Goal: Task Accomplishment & Management: Manage account settings

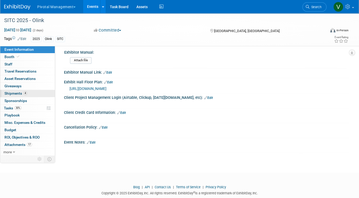
click at [20, 93] on span "Shipments 4" at bounding box center [15, 93] width 23 height 4
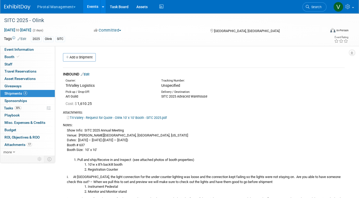
click at [89, 73] on link "Edit" at bounding box center [85, 74] width 9 height 4
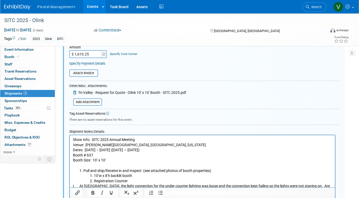
scroll to position [122, 0]
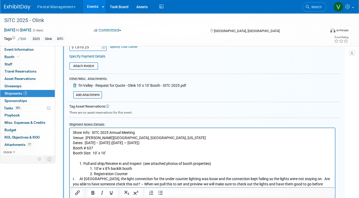
click at [73, 132] on p "Show Info: SITC 2025 Annual Meeting Venue: Gaylord National Resort & Convention…" at bounding box center [202, 145] width 259 height 31
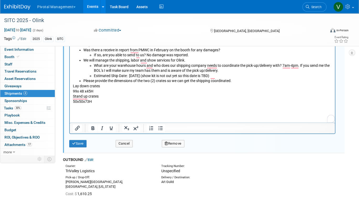
scroll to position [556, 0]
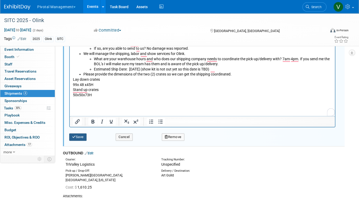
click at [78, 136] on button "Save" at bounding box center [77, 136] width 17 height 7
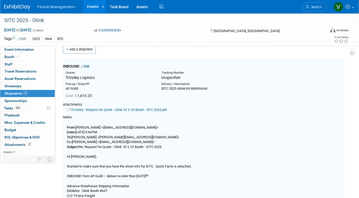
scroll to position [8, 0]
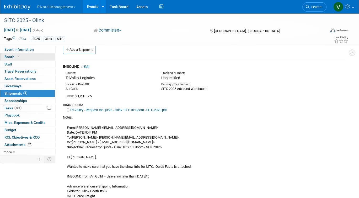
click at [27, 56] on link "Booth" at bounding box center [27, 56] width 55 height 7
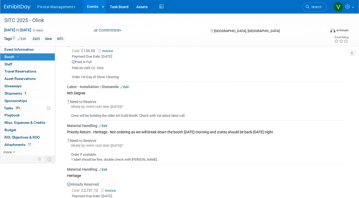
scroll to position [514, 0]
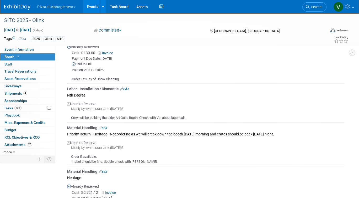
click at [125, 87] on link "Edit" at bounding box center [124, 89] width 9 height 4
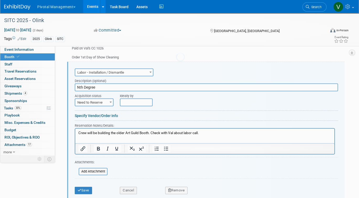
scroll to position [0, 0]
click at [90, 170] on input "file" at bounding box center [76, 171] width 62 height 6
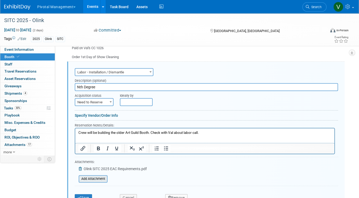
click at [99, 178] on input "file" at bounding box center [76, 178] width 62 height 6
click at [93, 186] on input "file" at bounding box center [76, 186] width 62 height 6
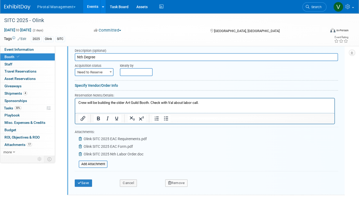
scroll to position [603, 0]
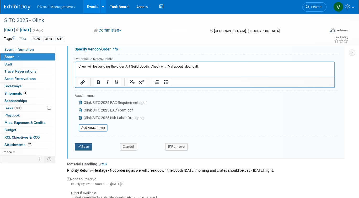
click at [82, 144] on button "Save" at bounding box center [83, 146] width 17 height 7
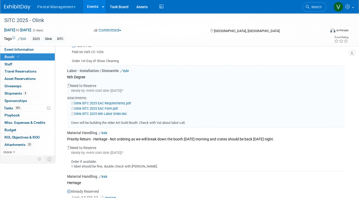
scroll to position [534, 0]
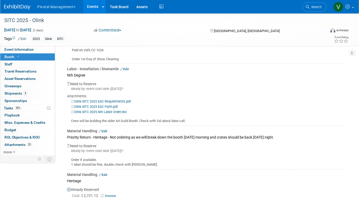
click at [127, 67] on link "Edit" at bounding box center [124, 69] width 9 height 4
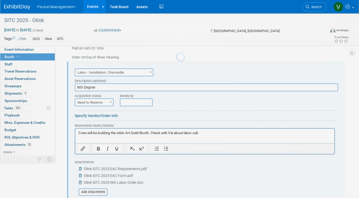
scroll to position [536, 0]
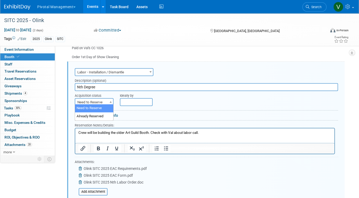
click at [92, 101] on span "Need to Reserve" at bounding box center [94, 101] width 38 height 7
select select "2"
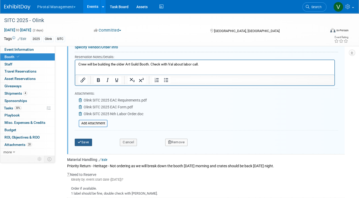
click at [86, 139] on button "Save" at bounding box center [83, 141] width 17 height 7
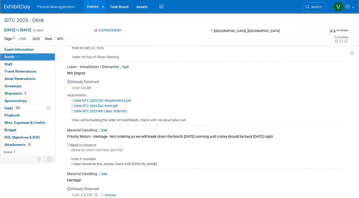
click at [90, 7] on link "Events" at bounding box center [92, 6] width 19 height 13
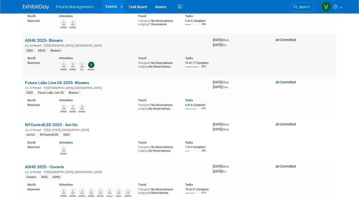
scroll to position [1740, 0]
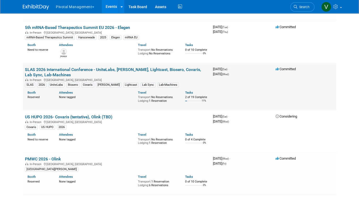
click at [69, 77] on link "SLAS 2026 International Conference - UniteLabs, [PERSON_NAME], Lightcast, Biose…" at bounding box center [113, 72] width 176 height 10
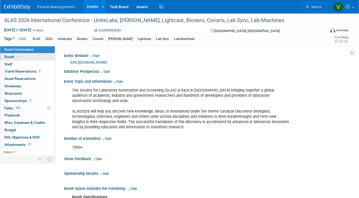
click at [44, 56] on link "Booth" at bounding box center [27, 56] width 55 height 7
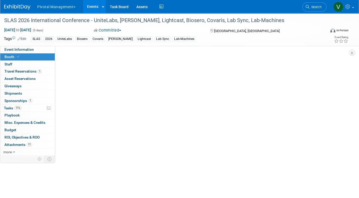
select select "Yes"
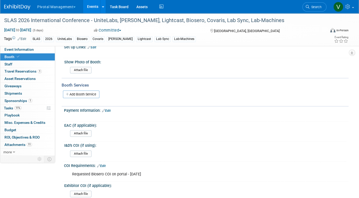
scroll to position [382, 0]
click at [90, 90] on link "Add Booth Service" at bounding box center [81, 94] width 36 height 8
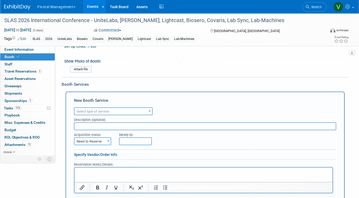
scroll to position [0, 0]
click at [87, 109] on span "Select type of service" at bounding box center [93, 111] width 33 height 4
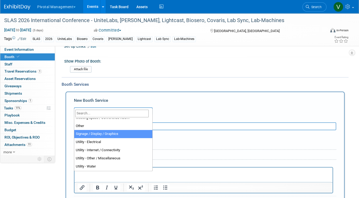
scroll to position [134, 0]
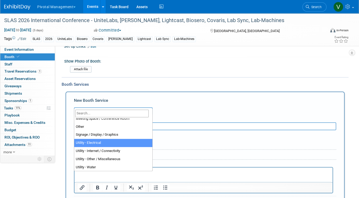
select select "8"
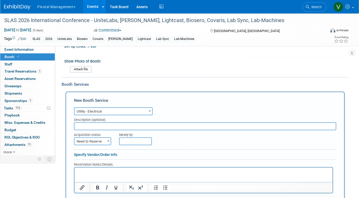
click at [95, 173] on p "Rich Text Area. Press ALT-0 for help." at bounding box center [204, 171] width 252 height 5
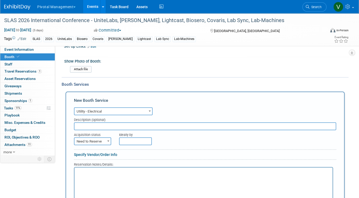
scroll to position [416, 0]
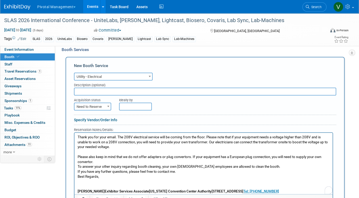
click at [92, 87] on input "text" at bounding box center [205, 91] width 262 height 8
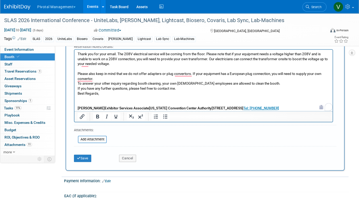
scroll to position [502, 0]
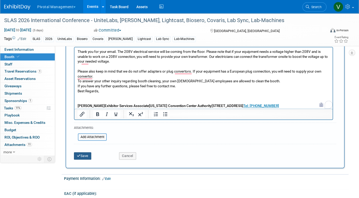
type input "Lab Sync - 208V Electrical Question"
click at [84, 152] on button "Save" at bounding box center [82, 155] width 17 height 7
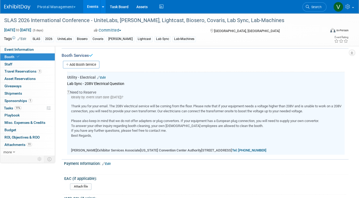
scroll to position [405, 0]
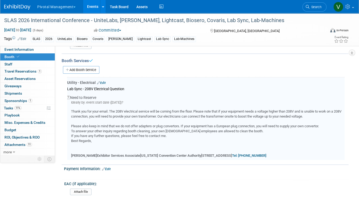
click at [105, 81] on link "Edit" at bounding box center [101, 83] width 9 height 4
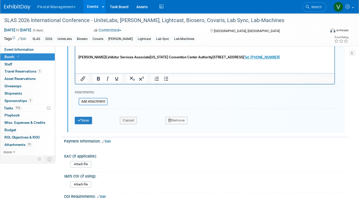
scroll to position [554, 0]
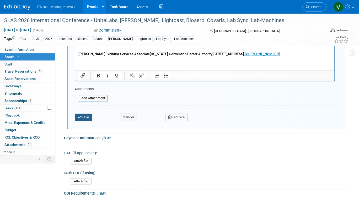
click at [83, 113] on button "Save" at bounding box center [83, 116] width 17 height 7
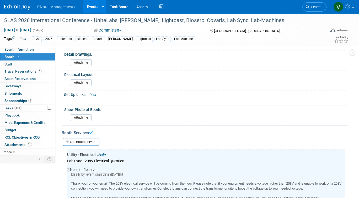
scroll to position [329, 0]
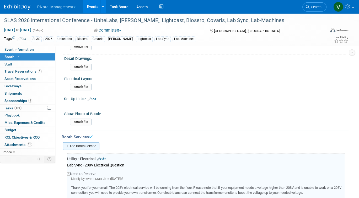
click at [85, 142] on link "Add Booth Service" at bounding box center [81, 146] width 36 height 8
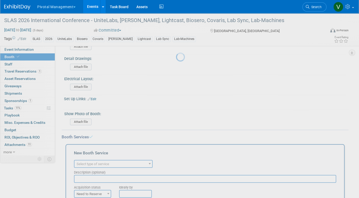
scroll to position [0, 0]
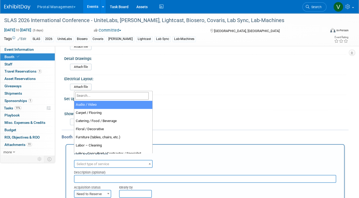
click at [102, 162] on span "Select type of service" at bounding box center [93, 164] width 33 height 4
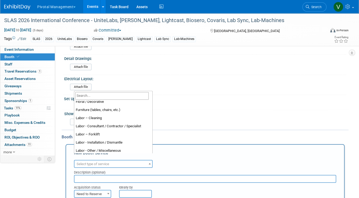
scroll to position [27, 0]
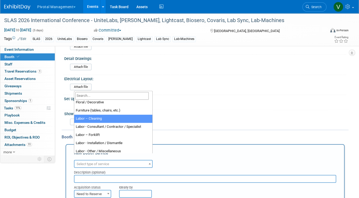
select select "14"
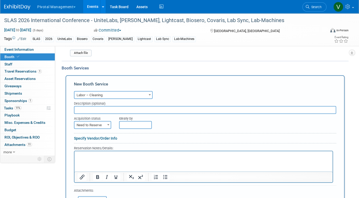
scroll to position [411, 0]
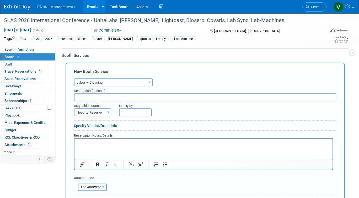
click at [110, 145] on html at bounding box center [204, 141] width 258 height 7
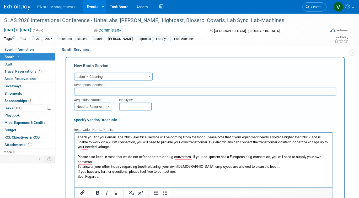
scroll to position [415, 0]
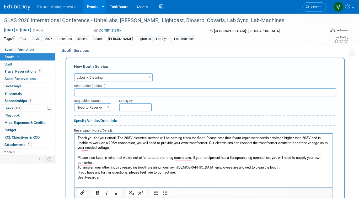
click at [108, 161] on p "Please also keep in mind that we do not offer adapters or plug convertors. If y…" at bounding box center [204, 160] width 252 height 20
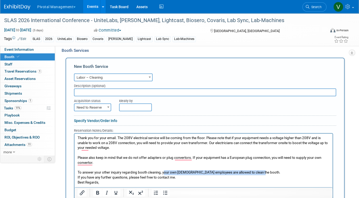
drag, startPoint x: 164, startPoint y: 172, endPoint x: 264, endPoint y: 172, distance: 99.7
click at [264, 172] on p "To answer your other inquiry regarding booth cleaning, your own full-time emplo…" at bounding box center [204, 170] width 252 height 10
click at [249, 183] on p "Best Regards," at bounding box center [204, 182] width 252 height 5
click at [112, 88] on input "text" at bounding box center [205, 92] width 262 height 8
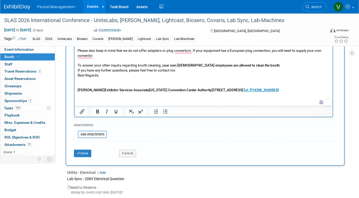
scroll to position [531, 0]
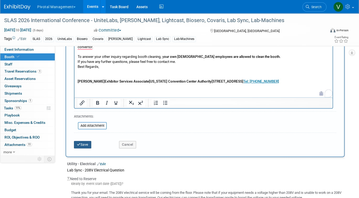
type input "Full time employees are allowed to clean the booth"
click at [83, 141] on button "Save" at bounding box center [82, 144] width 17 height 7
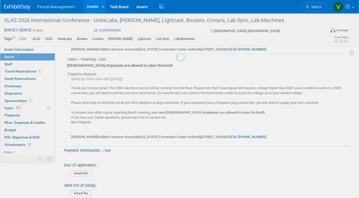
scroll to position [503, 0]
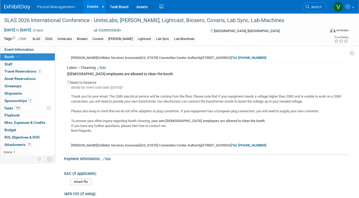
click at [92, 9] on link "Events" at bounding box center [92, 6] width 19 height 13
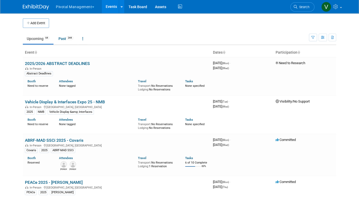
scroll to position [386, 0]
